Goal: Task Accomplishment & Management: Manage account settings

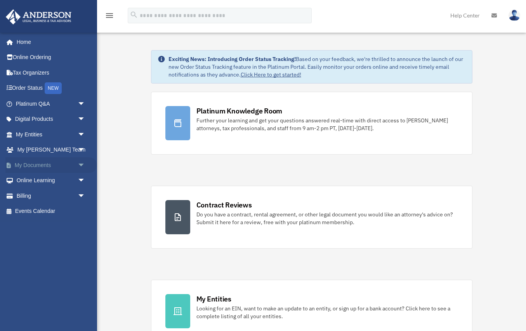
click at [42, 165] on link "My Documents arrow_drop_down" at bounding box center [51, 165] width 92 height 16
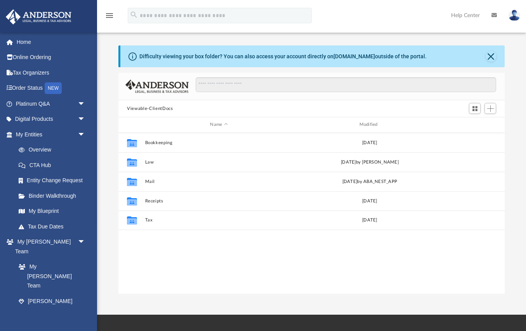
scroll to position [176, 386]
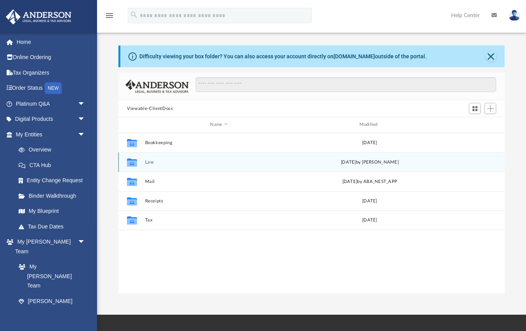
click at [146, 161] on button "Law" at bounding box center [218, 161] width 147 height 5
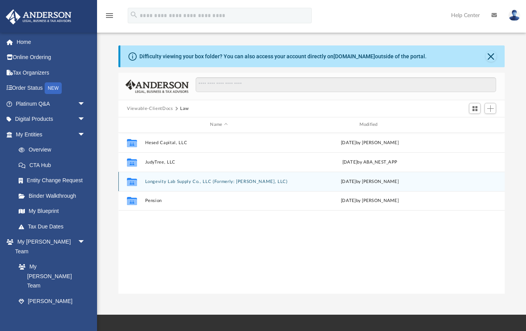
click at [173, 179] on button "Longevity Lab Supply Co., LLC (Formerly: [PERSON_NAME], LLC)" at bounding box center [218, 181] width 147 height 5
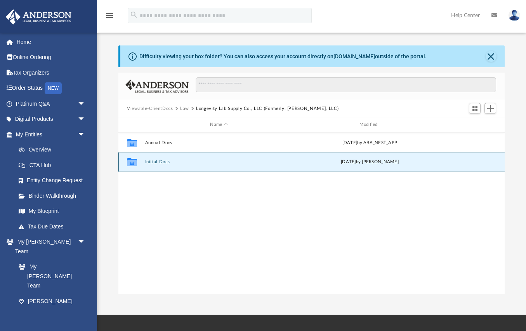
click at [158, 161] on button "Initial Docs" at bounding box center [218, 161] width 147 height 5
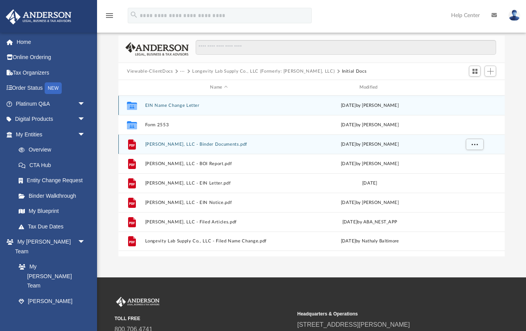
scroll to position [36, 0]
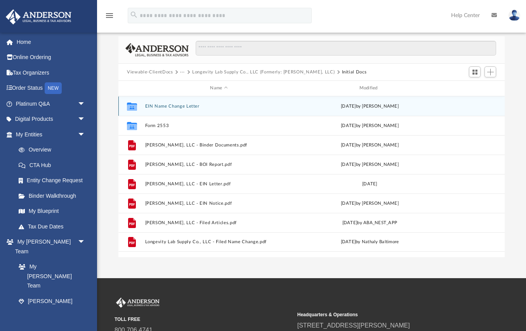
click at [165, 106] on button "EIN Name Change Letter" at bounding box center [218, 106] width 147 height 5
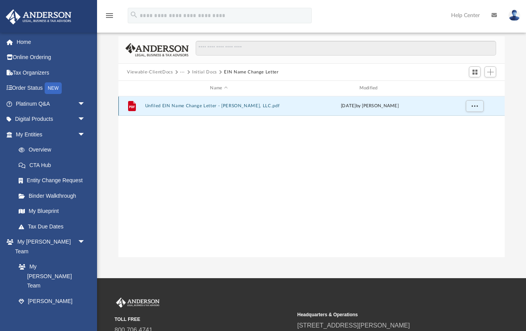
click at [162, 104] on button "Unfiled EIN Name Change Letter - [PERSON_NAME], LLC.pdf" at bounding box center [218, 105] width 147 height 5
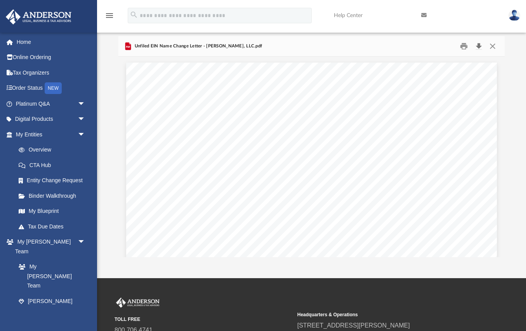
click at [477, 46] on button "Download" at bounding box center [478, 46] width 14 height 12
click at [491, 46] on button "Close" at bounding box center [492, 46] width 14 height 12
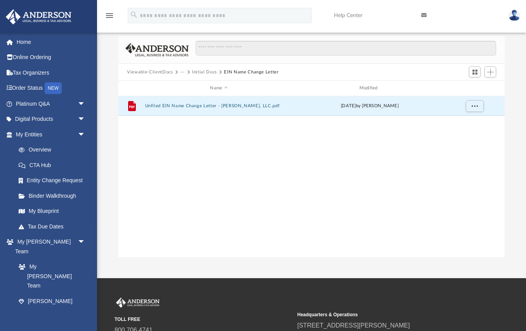
click at [240, 70] on button "EIN Name Change Letter" at bounding box center [251, 72] width 54 height 7
click at [201, 72] on button "Initial Docs" at bounding box center [204, 72] width 25 height 7
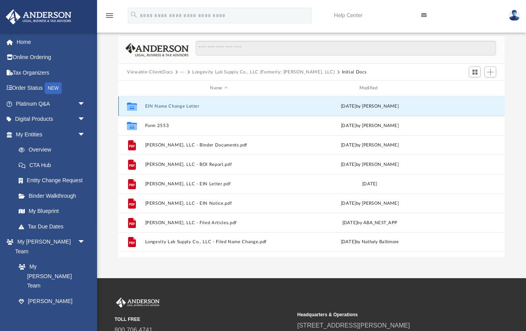
click at [166, 104] on button "EIN Name Change Letter" at bounding box center [218, 106] width 147 height 5
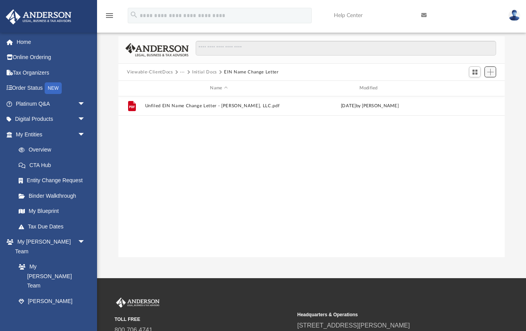
click at [490, 72] on span "Add" at bounding box center [490, 72] width 7 height 7
click at [470, 89] on li "Upload" at bounding box center [479, 87] width 25 height 8
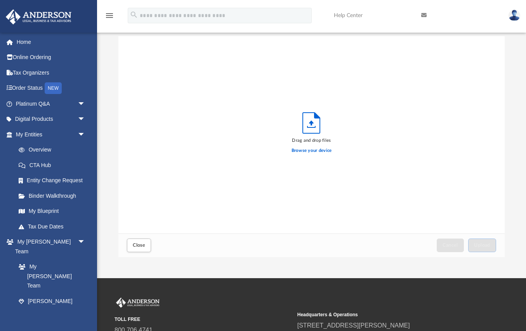
scroll to position [197, 386]
click at [313, 149] on label "Browse your device" at bounding box center [311, 150] width 40 height 7
click at [0, 0] on input "Browse your device" at bounding box center [0, 0] width 0 height 0
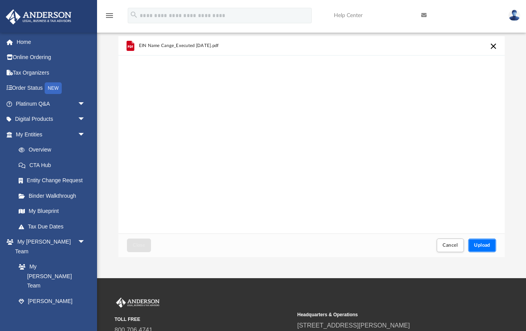
click at [481, 244] on span "Upload" at bounding box center [482, 244] width 16 height 5
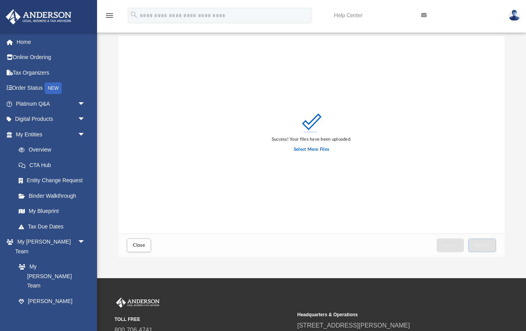
scroll to position [0, 0]
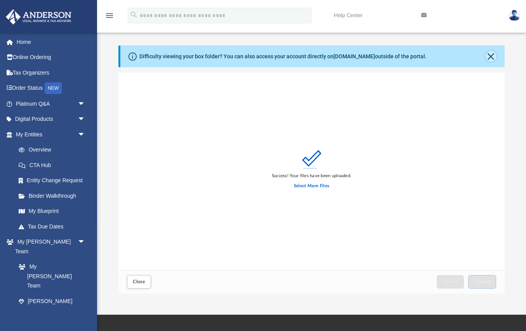
click at [491, 55] on button "Close" at bounding box center [490, 56] width 11 height 11
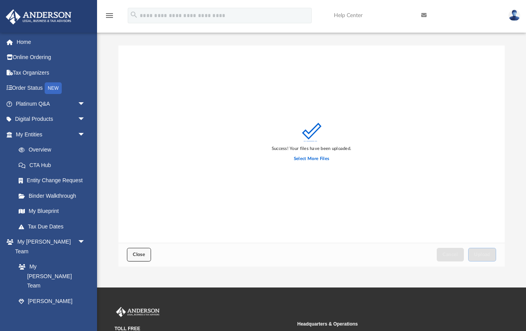
click at [135, 253] on span "Close" at bounding box center [139, 254] width 12 height 5
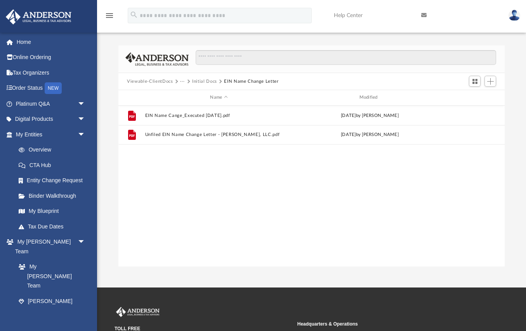
click at [514, 16] on img at bounding box center [514, 15] width 12 height 11
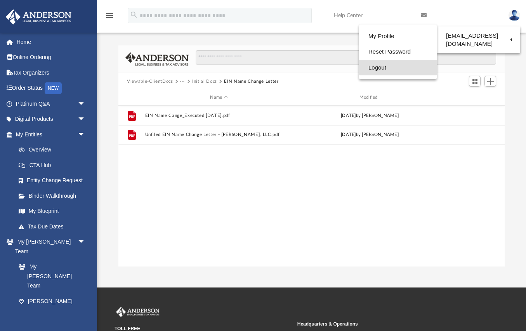
click at [366, 64] on link "Logout" at bounding box center [398, 68] width 78 height 16
